Goal: Transaction & Acquisition: Purchase product/service

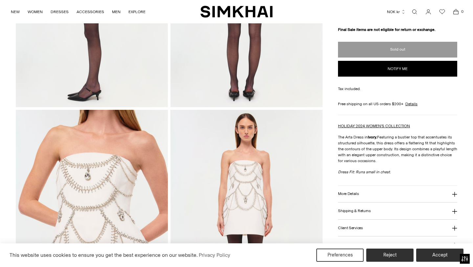
scroll to position [424, 0]
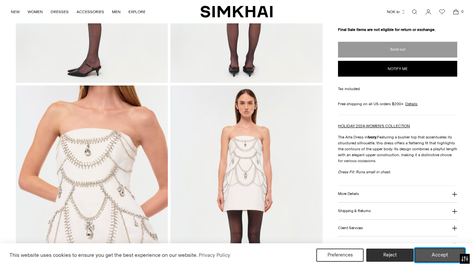
click at [439, 253] on button "Accept" at bounding box center [440, 255] width 50 height 14
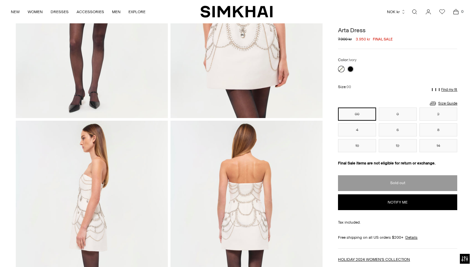
scroll to position [126, 0]
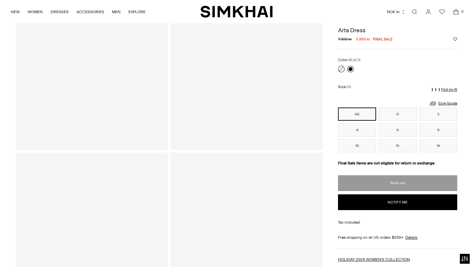
click at [352, 70] on link at bounding box center [350, 69] width 7 height 7
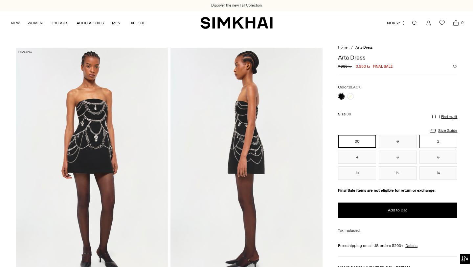
click at [437, 140] on button "2" at bounding box center [439, 141] width 38 height 13
click at [250, 131] on img at bounding box center [247, 162] width 152 height 228
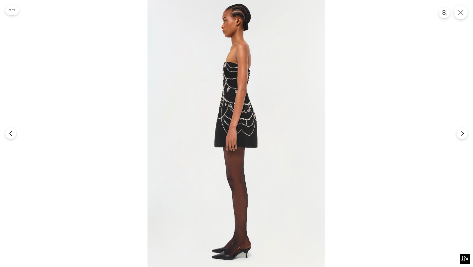
click at [239, 118] on img at bounding box center [237, 133] width 178 height 267
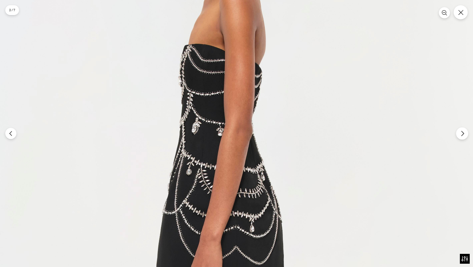
click at [465, 133] on icon "Next" at bounding box center [463, 133] width 6 height 6
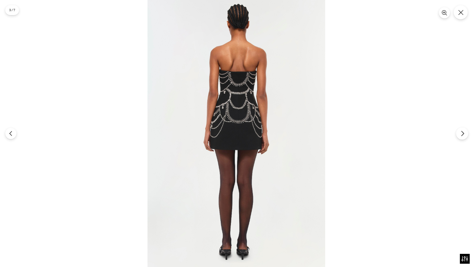
click at [465, 133] on icon "Next" at bounding box center [463, 133] width 6 height 6
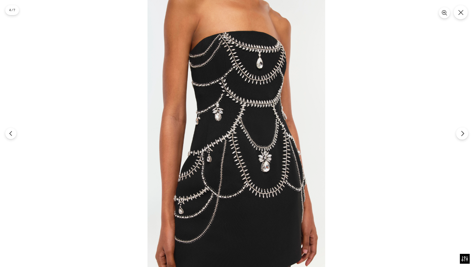
click at [465, 133] on icon "Next" at bounding box center [463, 133] width 6 height 6
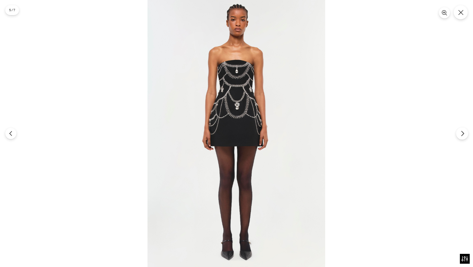
click at [465, 133] on icon "Next" at bounding box center [463, 133] width 6 height 6
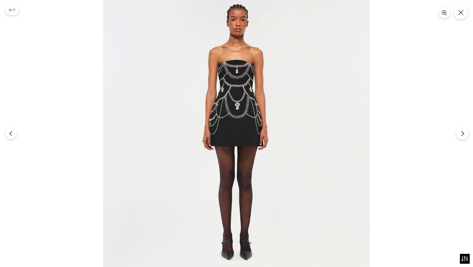
click at [465, 133] on icon "Next" at bounding box center [463, 133] width 6 height 6
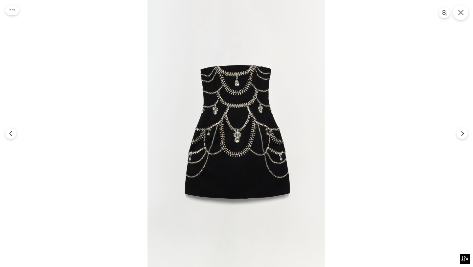
click at [466, 6] on button "Close" at bounding box center [460, 12] width 15 height 15
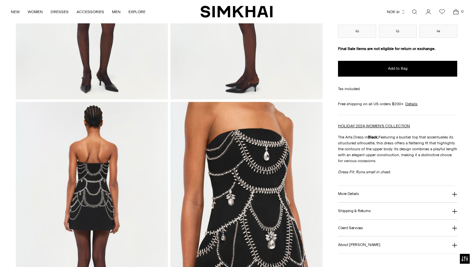
scroll to position [179, 0]
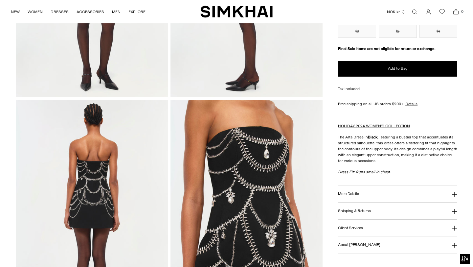
click at [368, 191] on button "More Details" at bounding box center [397, 194] width 119 height 17
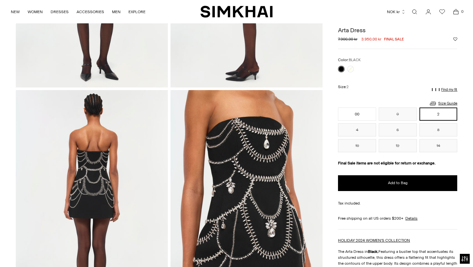
scroll to position [188, 0]
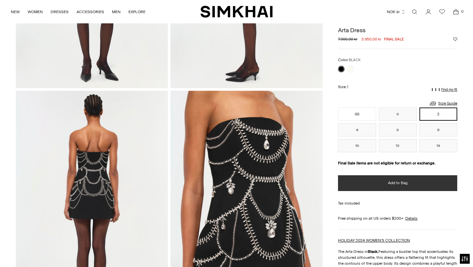
click at [408, 185] on button "Add to Bag" at bounding box center [397, 183] width 119 height 16
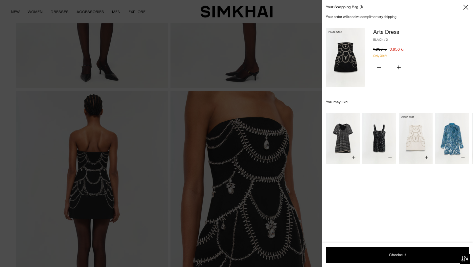
click at [0, 0] on img "Arta Dress" at bounding box center [0, 0] width 0 height 0
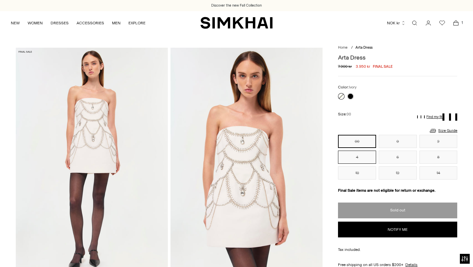
click at [371, 157] on button "4" at bounding box center [357, 157] width 38 height 13
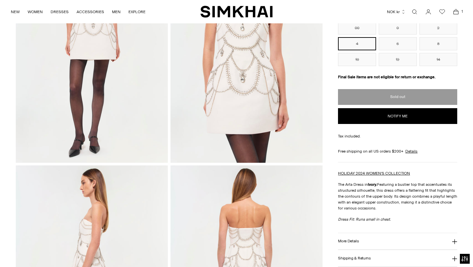
scroll to position [242, 0]
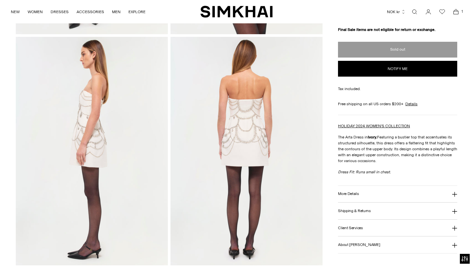
click at [354, 196] on div "Arta Dress Regular price 7.900,00 kr 3.950,00 kr Final sale Unit price / per Co…" at bounding box center [397, 71] width 119 height 363
click at [354, 202] on button "More Details" at bounding box center [397, 194] width 119 height 17
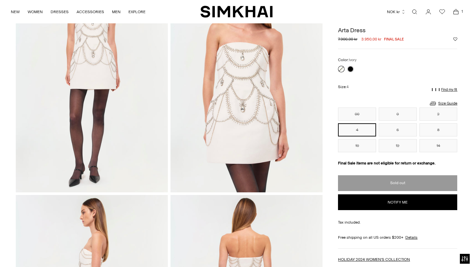
scroll to position [0, 0]
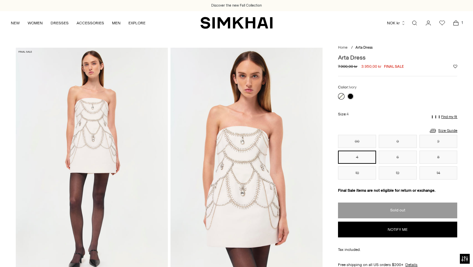
click at [455, 24] on icon "Open cart modal" at bounding box center [456, 23] width 9 height 7
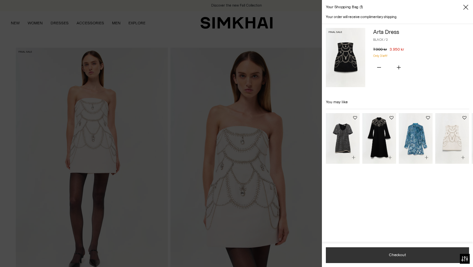
click at [369, 258] on button "Checkout" at bounding box center [397, 255] width 143 height 16
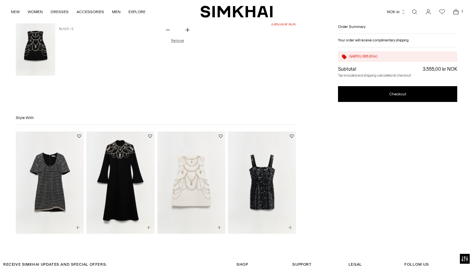
scroll to position [54, 0]
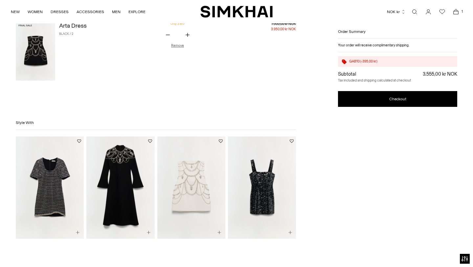
click at [73, 26] on link "Arta Dress" at bounding box center [73, 25] width 28 height 7
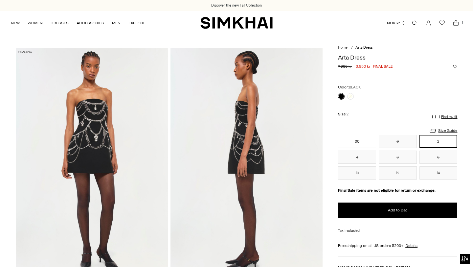
click at [455, 24] on icon "Open cart modal" at bounding box center [456, 23] width 9 height 7
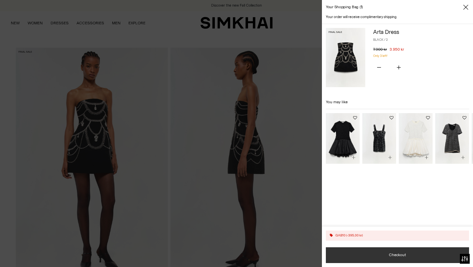
click at [395, 251] on button "Checkout" at bounding box center [397, 255] width 143 height 16
